Goal: Transaction & Acquisition: Purchase product/service

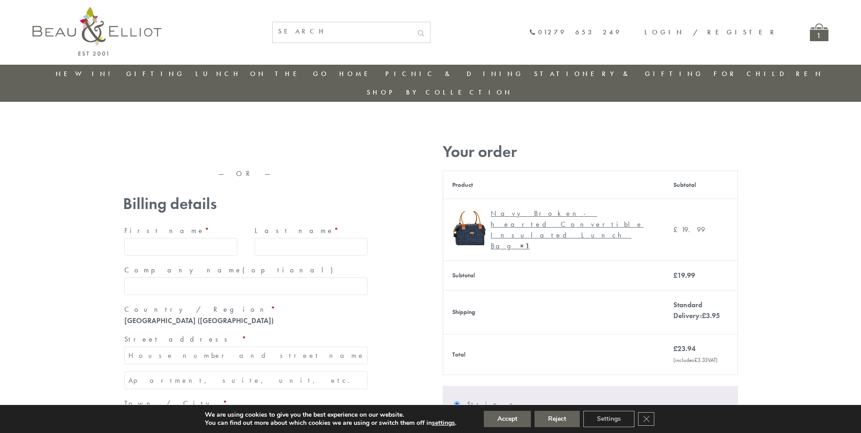
type input "maria33@yahoo.com"
type input "Maria"
type input "Williams"
type input "23, Scottsdale, Happytown"
type input "London"
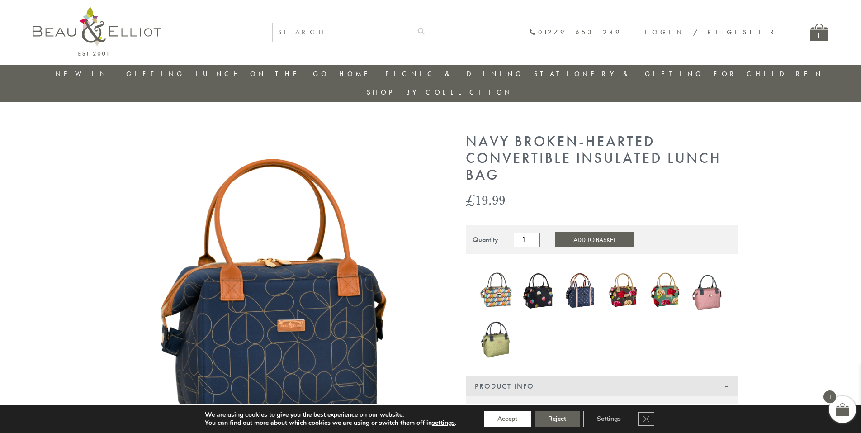
click at [508, 419] on button "Accept" at bounding box center [507, 418] width 47 height 16
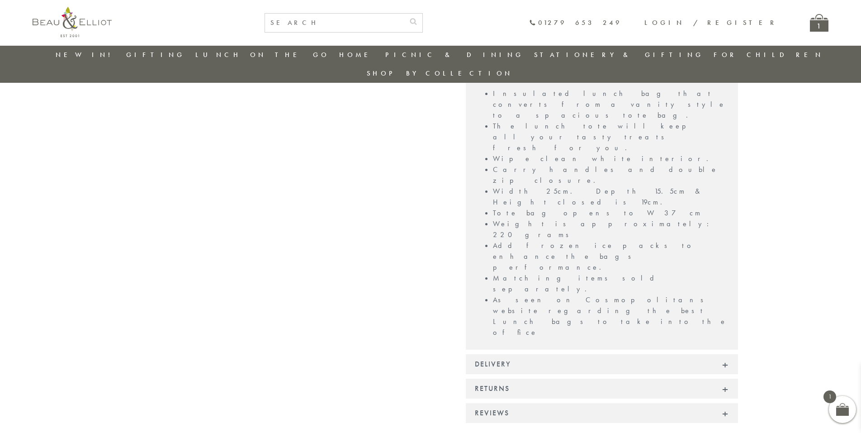
scroll to position [686, 0]
